Goal: Task Accomplishment & Management: Use online tool/utility

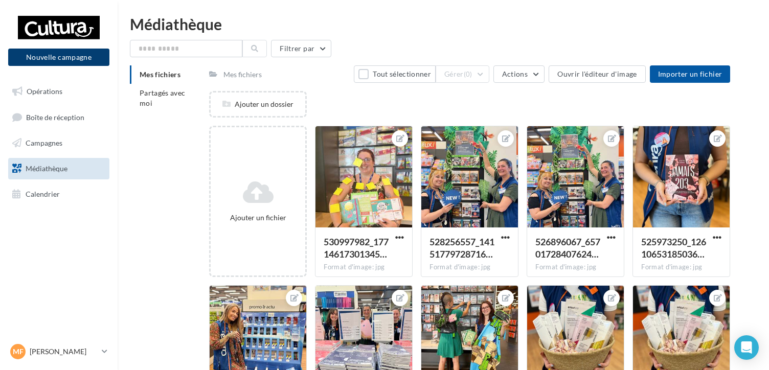
click at [63, 60] on button "Nouvelle campagne" at bounding box center [58, 57] width 101 height 17
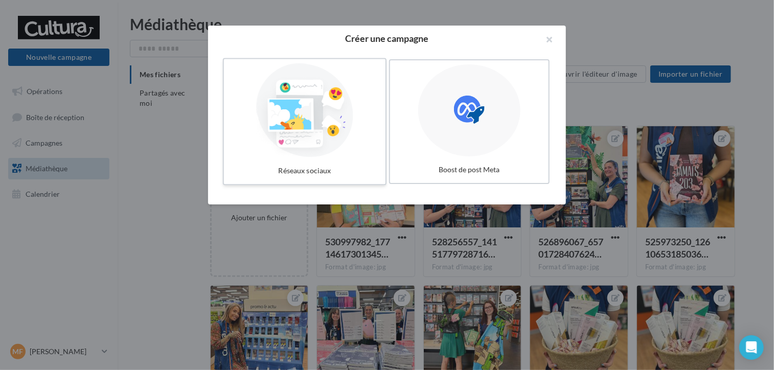
click at [342, 122] on div at bounding box center [304, 110] width 153 height 94
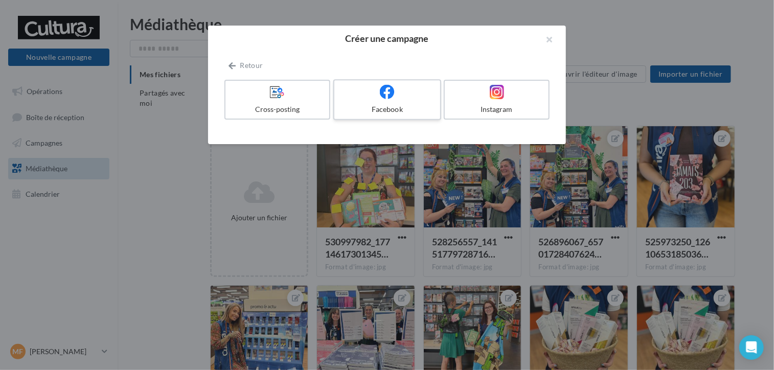
click at [378, 100] on label "Facebook" at bounding box center [387, 99] width 108 height 41
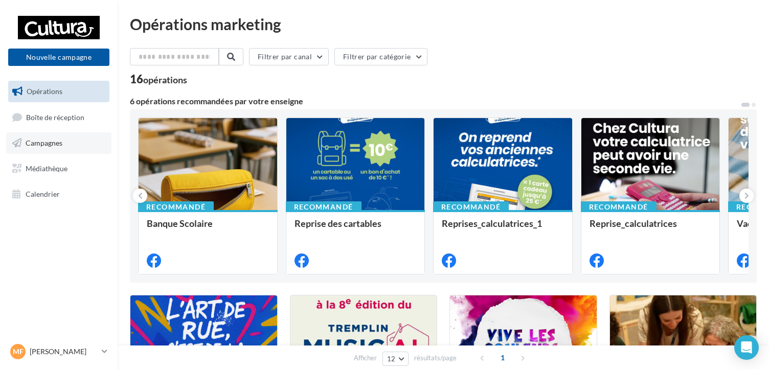
click at [69, 139] on link "Campagnes" at bounding box center [58, 142] width 105 height 21
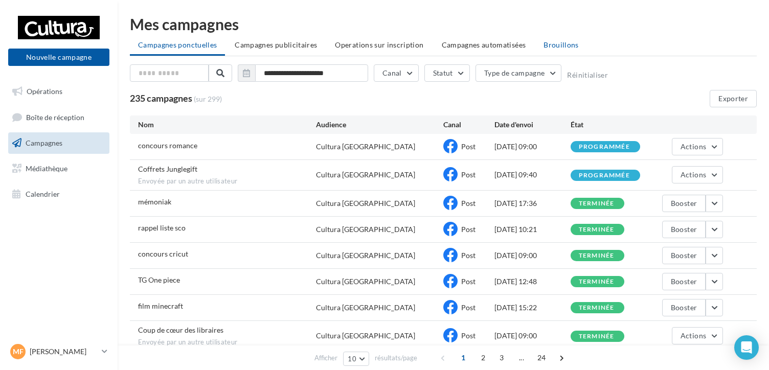
click at [554, 44] on span "Brouillons" at bounding box center [561, 44] width 35 height 9
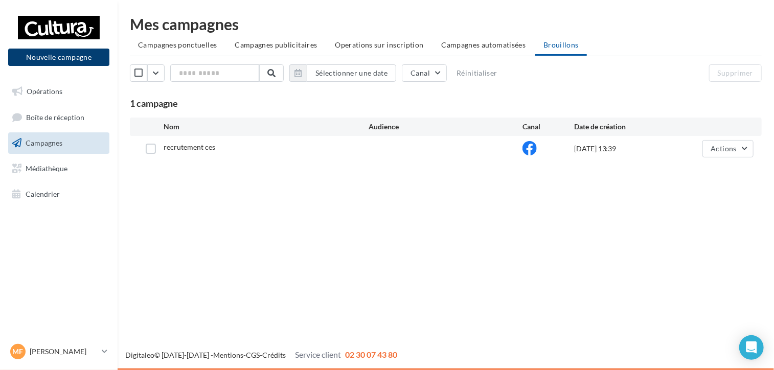
click at [84, 57] on button "Nouvelle campagne" at bounding box center [58, 57] width 101 height 17
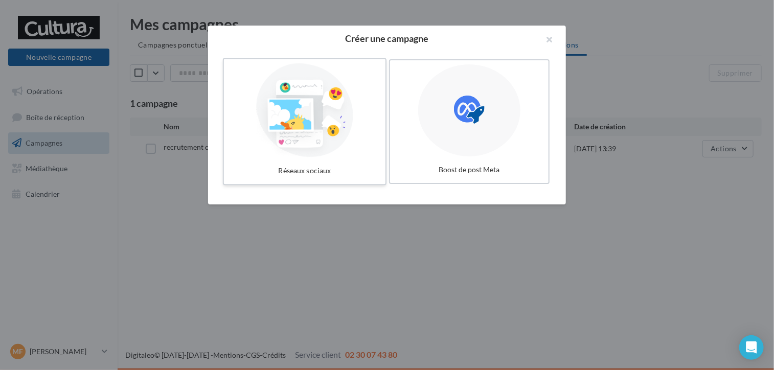
click at [344, 127] on div at bounding box center [304, 110] width 153 height 94
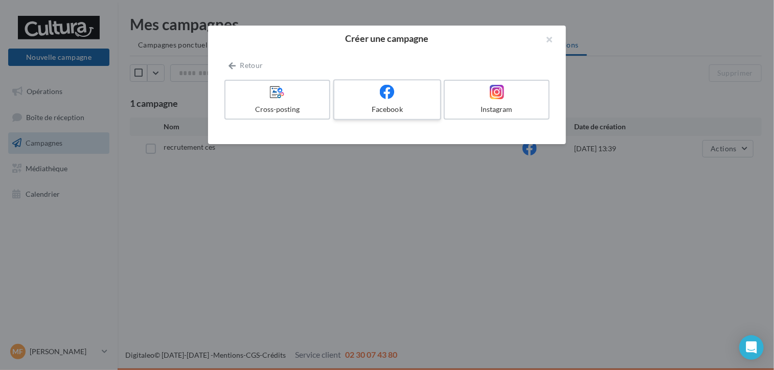
click at [365, 102] on label "Facebook" at bounding box center [387, 99] width 108 height 41
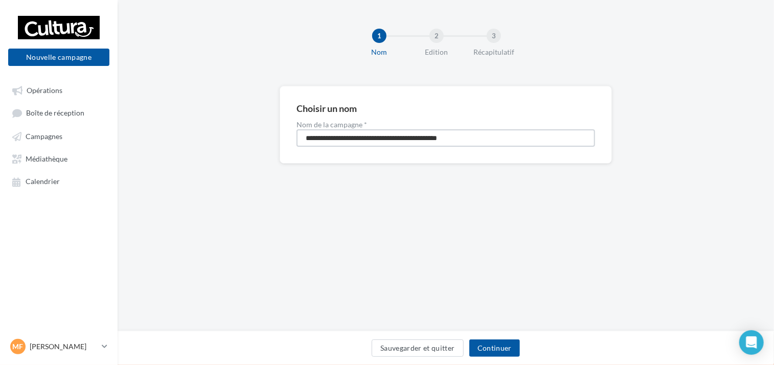
click at [365, 133] on input "**********" at bounding box center [446, 137] width 299 height 17
type input "*********"
click at [496, 345] on button "Continuer" at bounding box center [494, 348] width 51 height 17
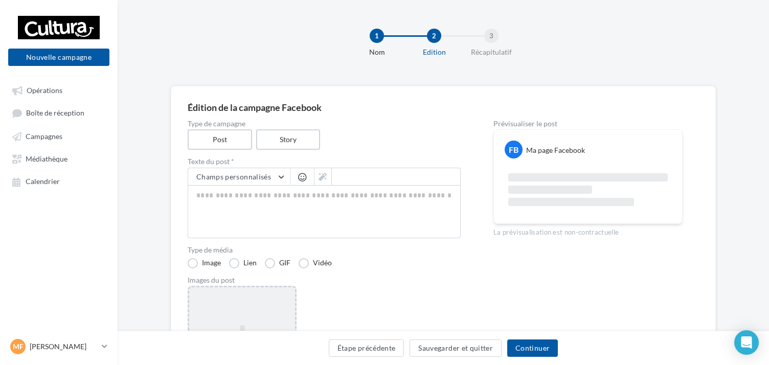
click at [248, 320] on div "Ajouter une image Format: png, jpg" at bounding box center [242, 352] width 106 height 65
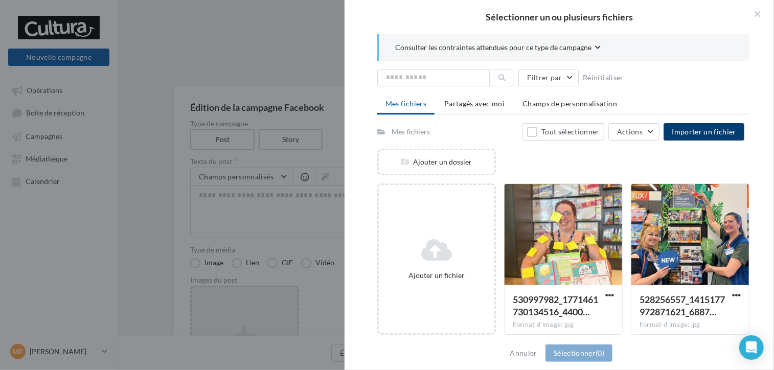
click at [689, 130] on span "Importer un fichier" at bounding box center [704, 131] width 64 height 9
